Goal: Task Accomplishment & Management: Complete application form

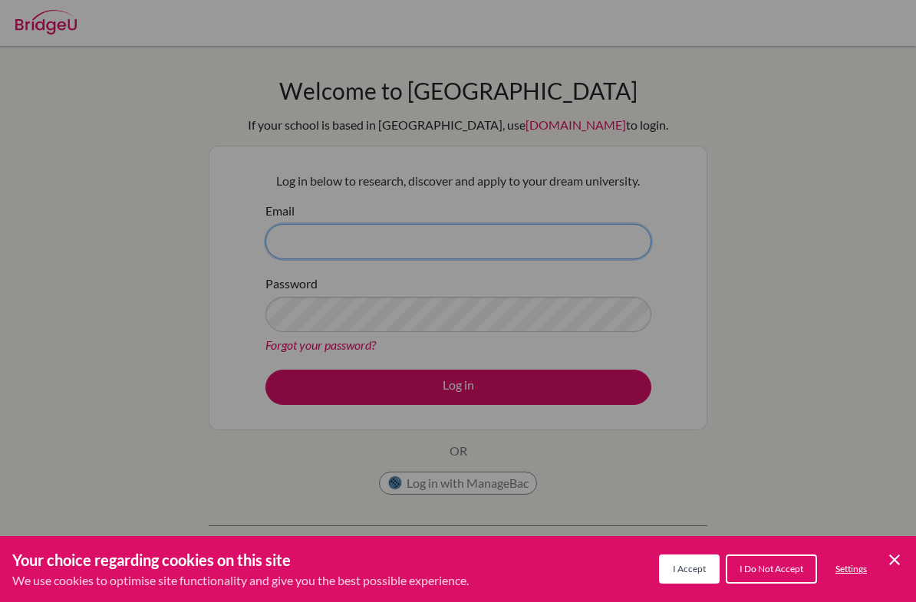
type input "tvaldellon@mischool.edu.ph"
type input "[EMAIL_ADDRESS][DOMAIN_NAME]"
click at [777, 338] on div "Cookie Preferences" at bounding box center [458, 301] width 916 height 602
click at [485, 239] on div "Cookie Preferences" at bounding box center [458, 301] width 916 height 602
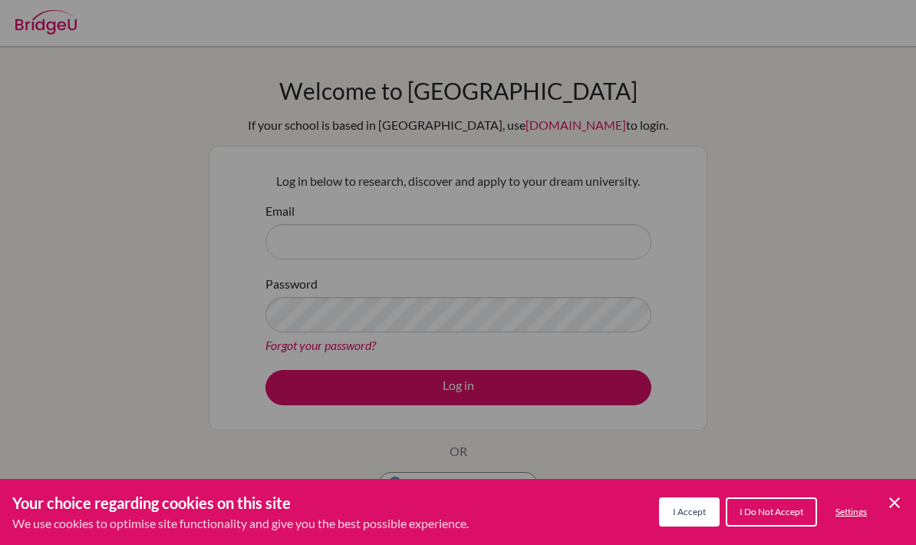
click at [797, 498] on button "I Do Not Accept" at bounding box center [771, 511] width 91 height 29
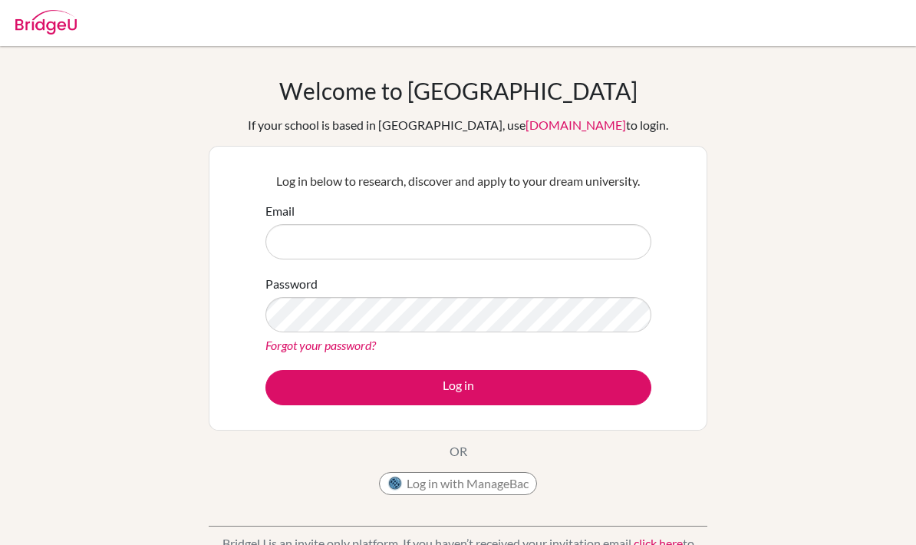
click at [472, 244] on input "Email" at bounding box center [458, 241] width 386 height 35
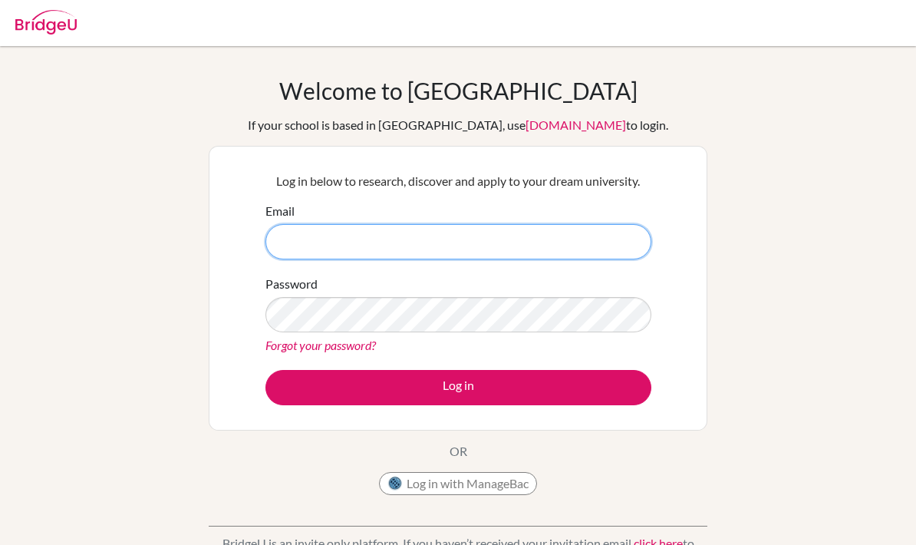
type input "[EMAIL_ADDRESS][DOMAIN_NAME]"
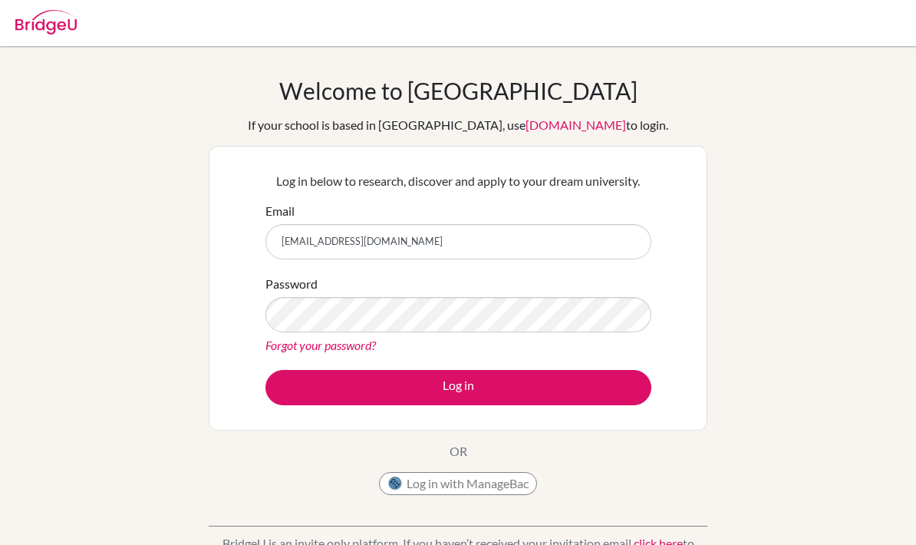
click at [597, 383] on button "Log in" at bounding box center [458, 387] width 386 height 35
